Goal: Task Accomplishment & Management: Use online tool/utility

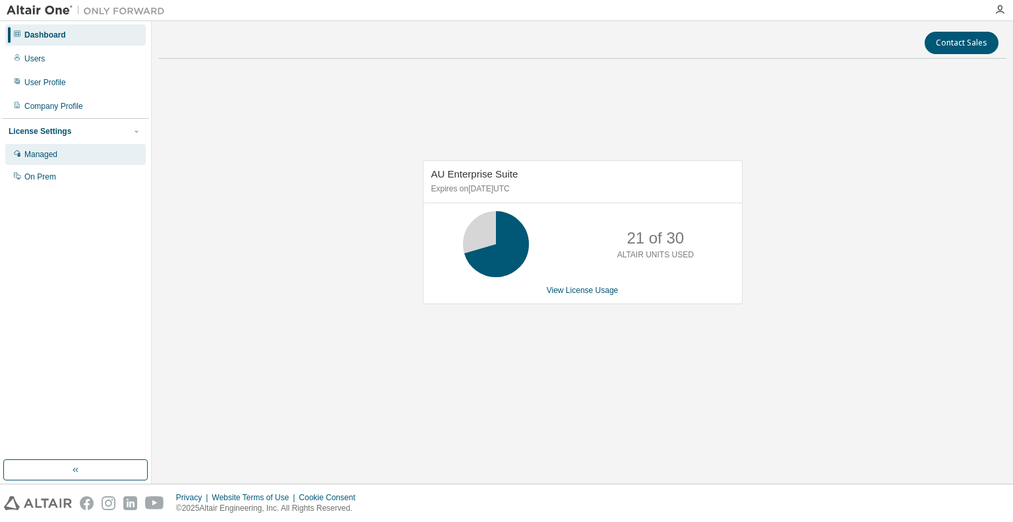
click at [26, 158] on div "Managed" at bounding box center [40, 154] width 33 height 11
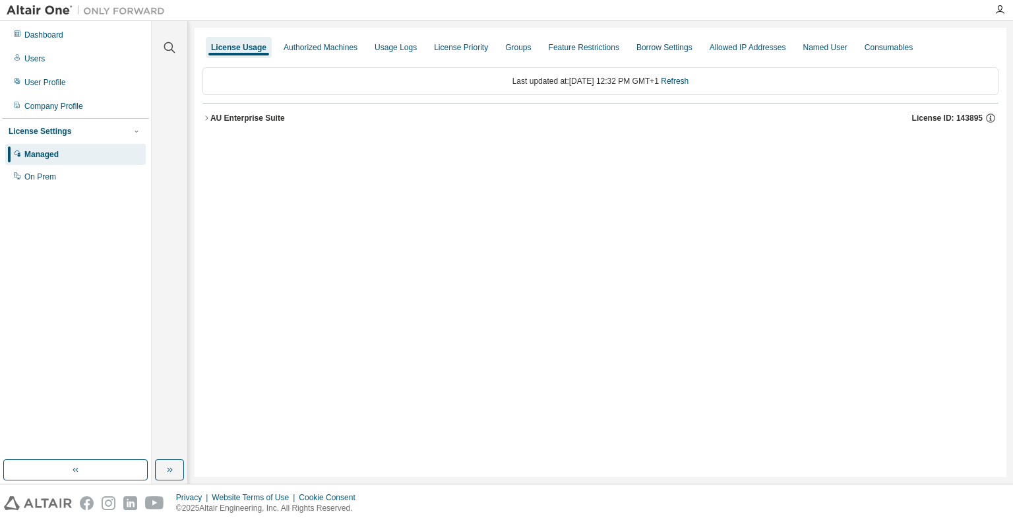
click at [206, 115] on icon "button" at bounding box center [206, 118] width 8 height 8
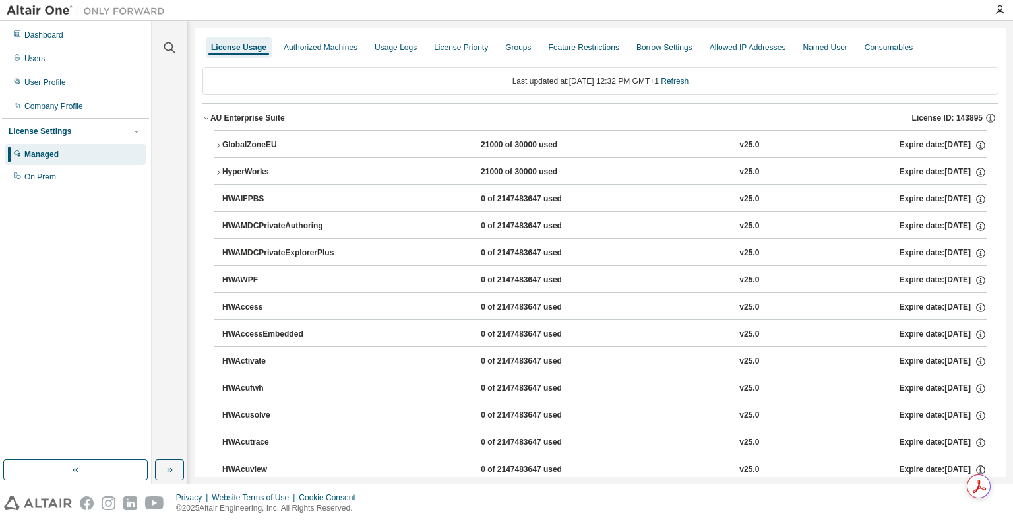
click at [217, 146] on icon "button" at bounding box center [218, 145] width 8 height 8
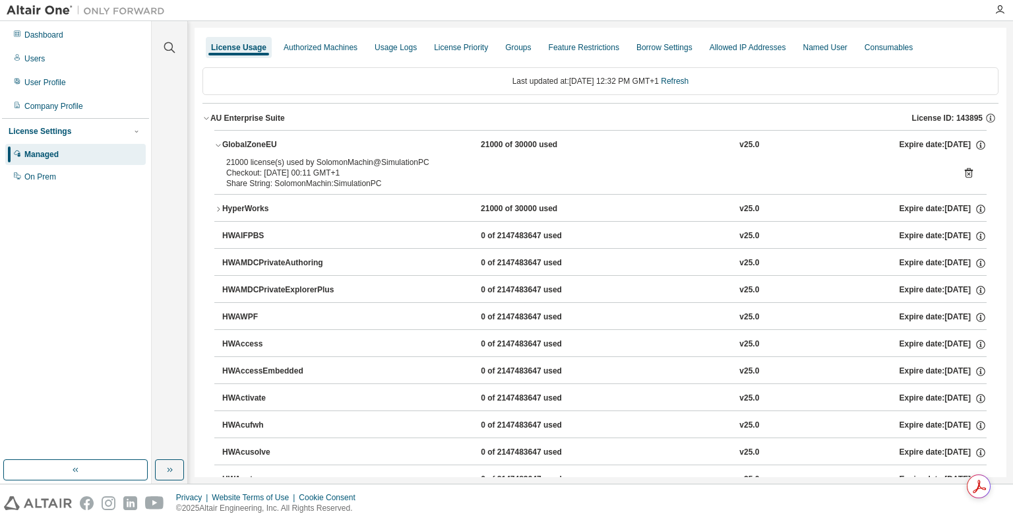
drag, startPoint x: 963, startPoint y: 168, endPoint x: 669, endPoint y: 165, distance: 294.1
click at [665, 165] on div "21000 license(s) used by SolomonMachin@SimulationPC" at bounding box center [584, 162] width 717 height 11
click at [965, 170] on icon at bounding box center [969, 173] width 8 height 10
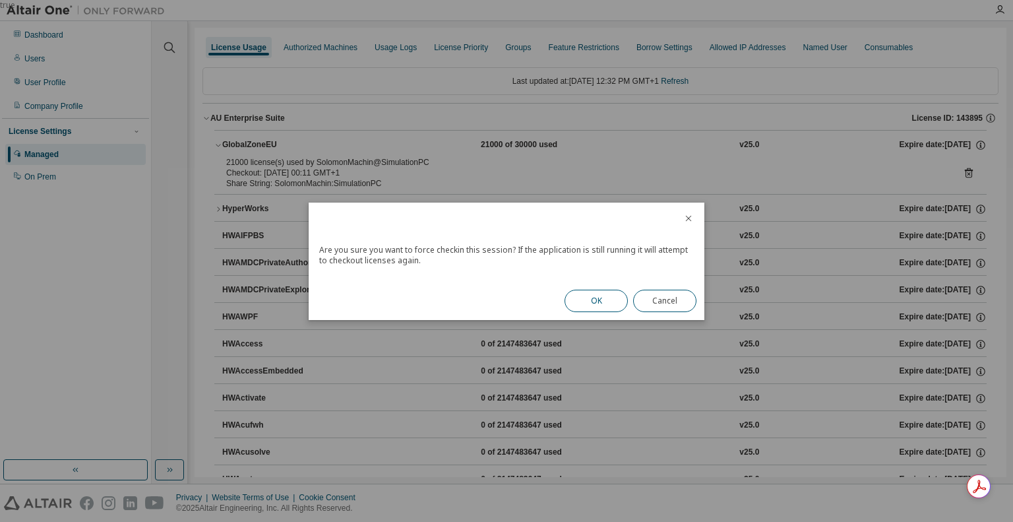
click at [605, 297] on button "OK" at bounding box center [595, 300] width 63 height 22
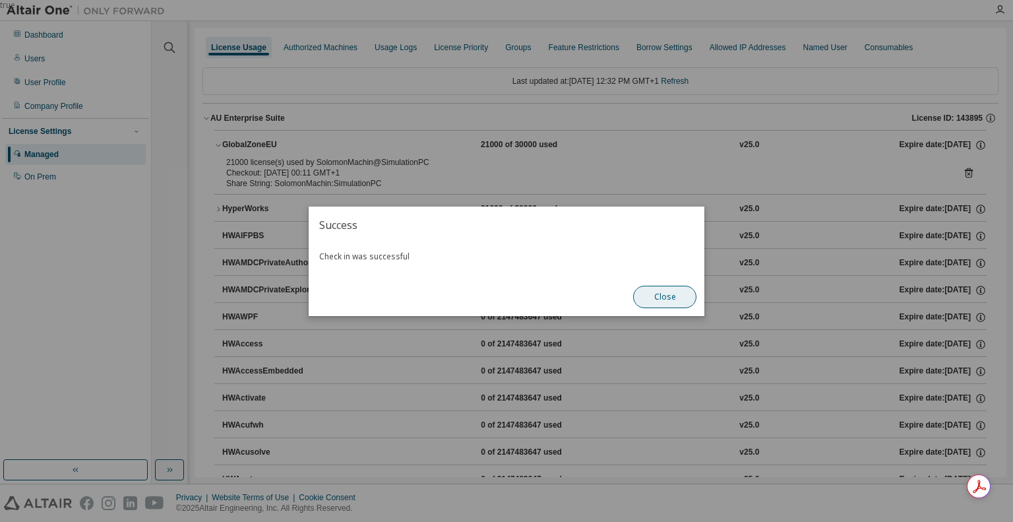
click at [667, 299] on button "Close" at bounding box center [664, 297] width 63 height 22
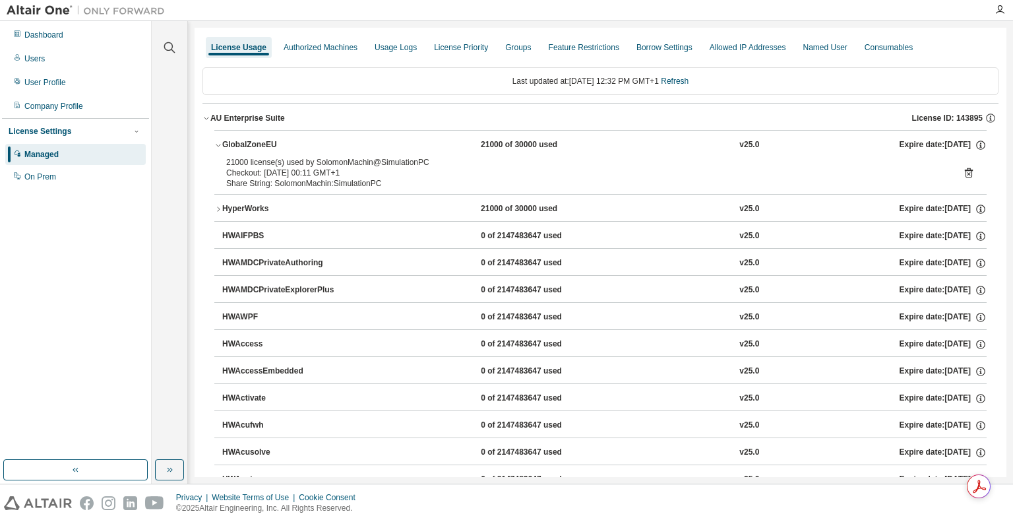
click at [219, 207] on icon "button" at bounding box center [218, 209] width 8 height 8
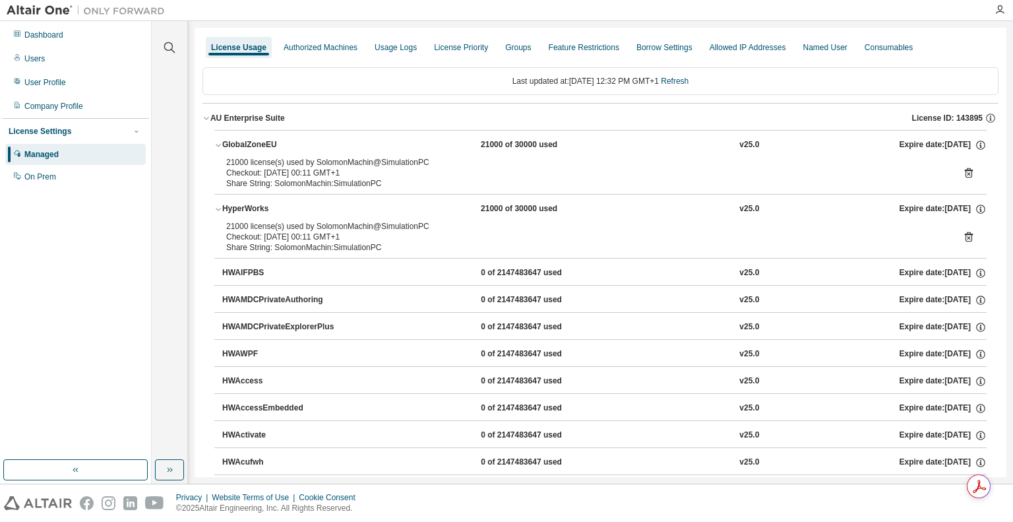
click at [963, 237] on icon at bounding box center [969, 237] width 12 height 12
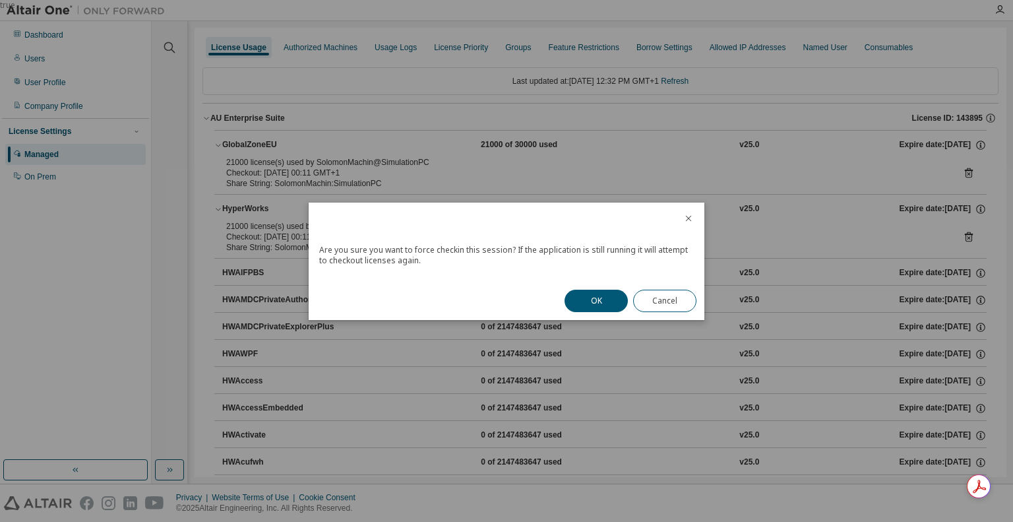
click at [592, 301] on button "OK" at bounding box center [595, 300] width 63 height 22
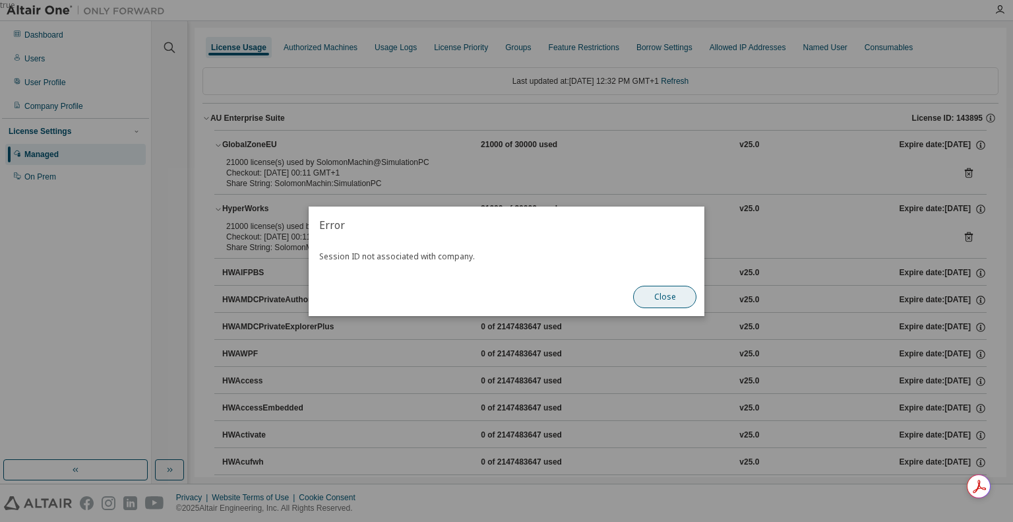
click at [667, 302] on button "Close" at bounding box center [664, 297] width 63 height 22
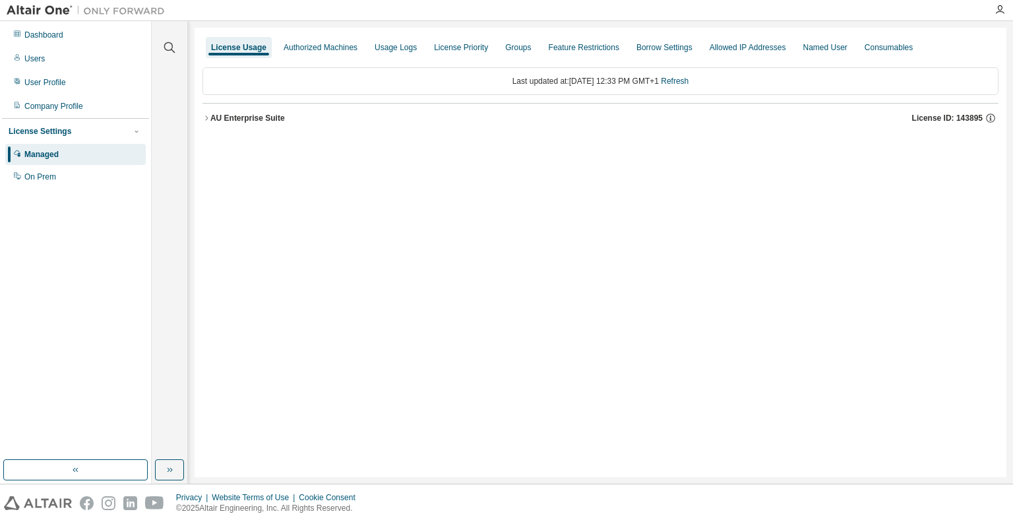
click at [206, 117] on icon "button" at bounding box center [206, 118] width 8 height 8
